Goal: Task Accomplishment & Management: Complete application form

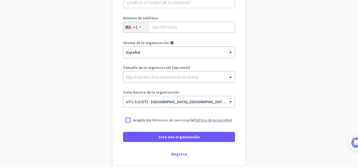
scroll to position [122, 0]
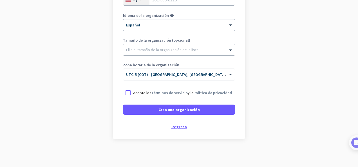
click at [183, 125] on div "Regresa" at bounding box center [179, 127] width 112 height 4
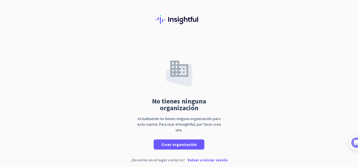
scroll to position [11, 0]
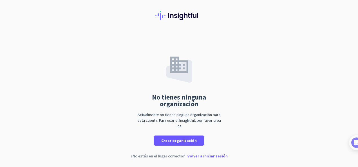
click at [196, 156] on p "Volver a iniciar sesión" at bounding box center [207, 156] width 40 height 4
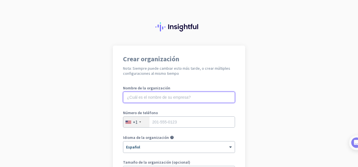
click at [185, 98] on input "text" at bounding box center [179, 97] width 112 height 11
paste input "maria.giraldo@iq-online.com"
type input "maria.giraldo@iq-online.com"
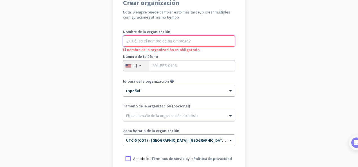
scroll to position [113, 0]
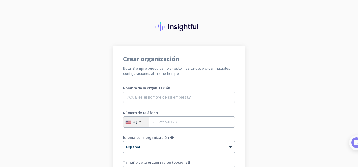
scroll to position [122, 0]
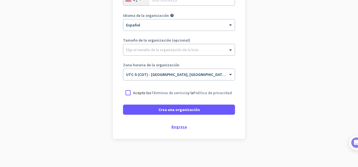
click at [184, 127] on div "Regresa" at bounding box center [179, 127] width 112 height 4
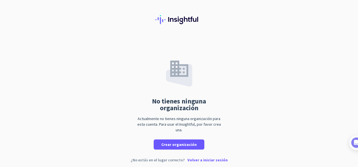
scroll to position [11, 0]
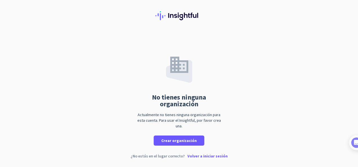
click at [196, 156] on p "Volver a iniciar sesión" at bounding box center [207, 156] width 40 height 4
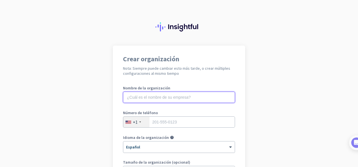
click at [178, 101] on input "text" at bounding box center [179, 97] width 112 height 11
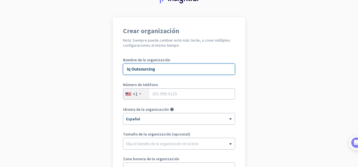
type input "Iq Outsourcing"
click at [181, 92] on input "tel" at bounding box center [179, 93] width 112 height 11
type input "2"
click at [138, 97] on div "+1" at bounding box center [136, 94] width 26 height 11
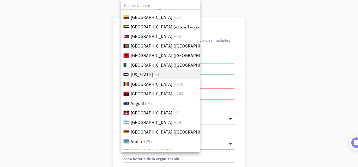
scroll to position [0, 0]
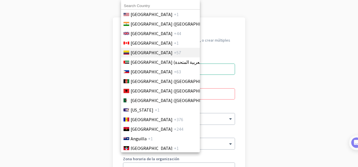
click at [174, 52] on span "+57" at bounding box center [177, 52] width 7 height 7
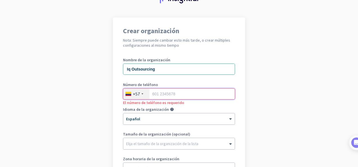
click at [186, 94] on input "tel" at bounding box center [179, 93] width 112 height 11
type input "1111111"
drag, startPoint x: 180, startPoint y: 116, endPoint x: 175, endPoint y: 115, distance: 4.9
click at [180, 116] on div at bounding box center [178, 117] width 111 height 5
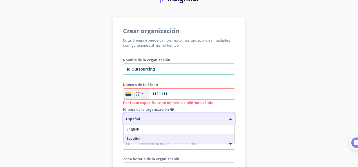
click at [147, 119] on div at bounding box center [178, 117] width 111 height 5
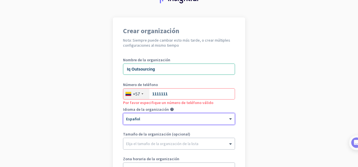
scroll to position [56, 0]
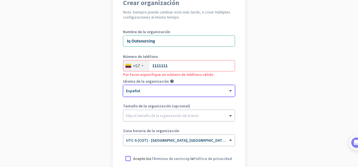
click at [160, 113] on div at bounding box center [178, 114] width 111 height 6
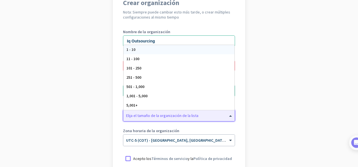
click at [66, 91] on app-onboarding-organization "Crear organización Nota: Siempre puede cambiar esto más tarde, o crear múltiple…" at bounding box center [179, 111] width 358 height 244
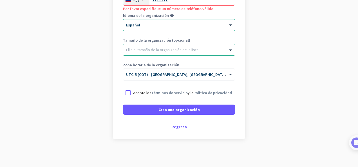
scroll to position [122, 0]
